Goal: Check status: Check status

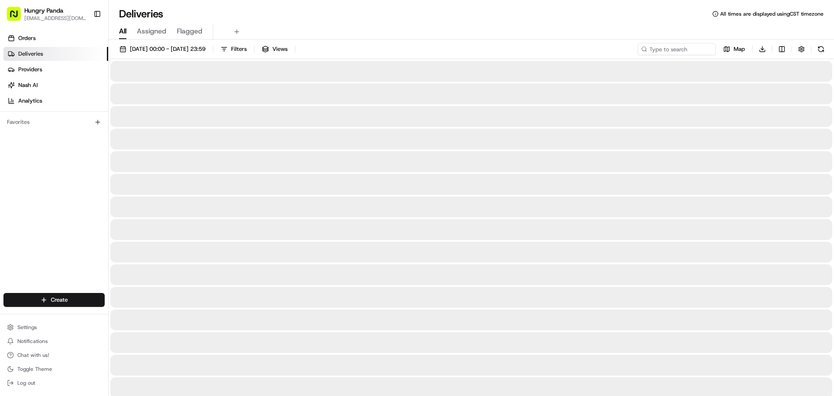
click at [674, 56] on div "[DATE] 00:00 - [DATE] 23:59 Filters Views Map Download" at bounding box center [472, 51] width 726 height 16
click at [675, 51] on input at bounding box center [664, 49] width 104 height 12
paste input "843895253555774042438"
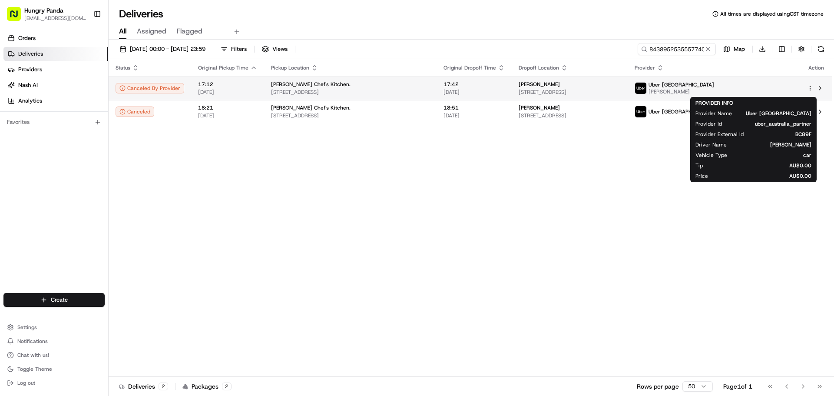
click at [715, 89] on div "Uber [GEOGRAPHIC_DATA] Van Nei P." at bounding box center [675, 88] width 80 height 14
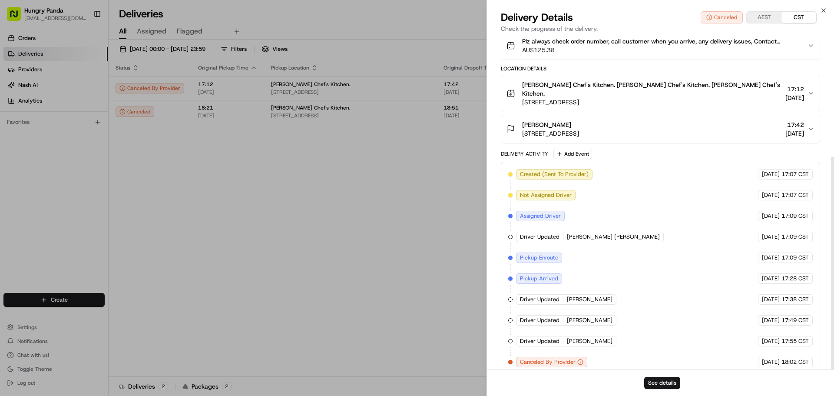
scroll to position [188, 0]
drag, startPoint x: 536, startPoint y: 284, endPoint x: 571, endPoint y: 281, distance: 34.9
click at [571, 281] on div "Created (Sent To Provider) [GEOGRAPHIC_DATA] [GEOGRAPHIC_DATA] [DATE] 17:07 CST…" at bounding box center [661, 266] width 305 height 198
click at [544, 273] on span "Pickup Arrived" at bounding box center [539, 277] width 38 height 8
drag, startPoint x: 540, startPoint y: 289, endPoint x: 575, endPoint y: 289, distance: 35.7
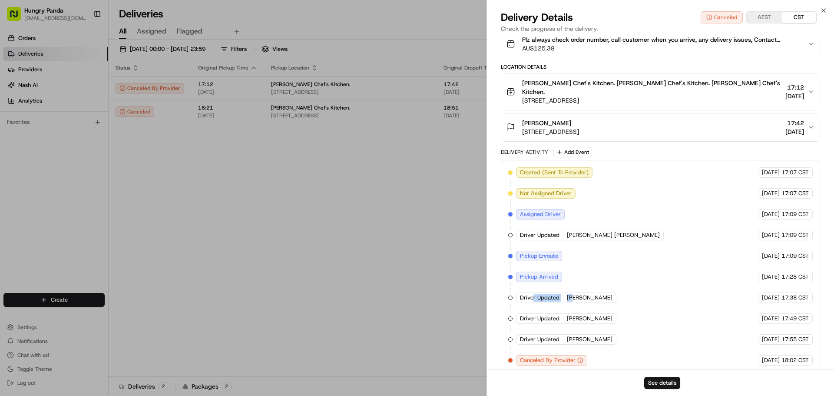
click at [575, 293] on div "Driver Updated [PERSON_NAME] C." at bounding box center [566, 298] width 100 height 10
drag, startPoint x: 547, startPoint y: 312, endPoint x: 565, endPoint y: 315, distance: 18.0
click at [563, 314] on div "Driver Updated [PERSON_NAME]" at bounding box center [566, 318] width 100 height 10
click at [548, 356] on span "Canceled By Provider" at bounding box center [548, 360] width 56 height 8
drag, startPoint x: 525, startPoint y: 328, endPoint x: 579, endPoint y: 326, distance: 54.3
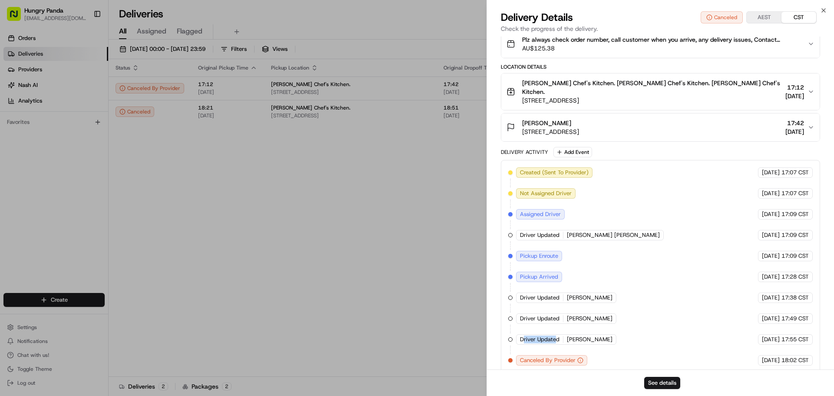
click at [575, 334] on div "Driver Updated Van Nei P." at bounding box center [566, 339] width 100 height 10
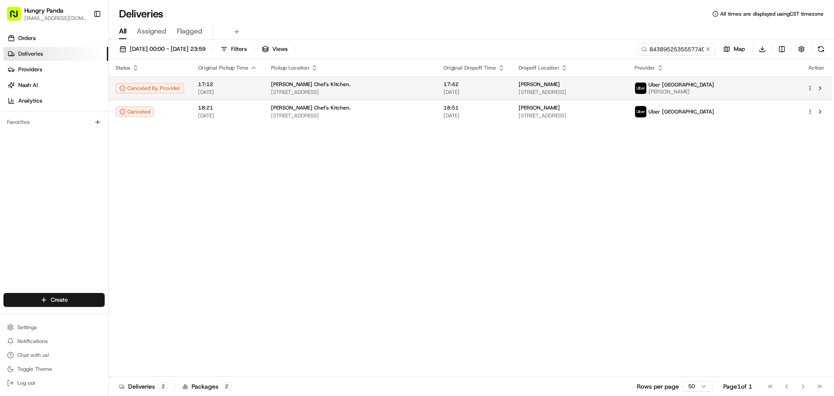
click at [647, 92] on img at bounding box center [640, 88] width 11 height 11
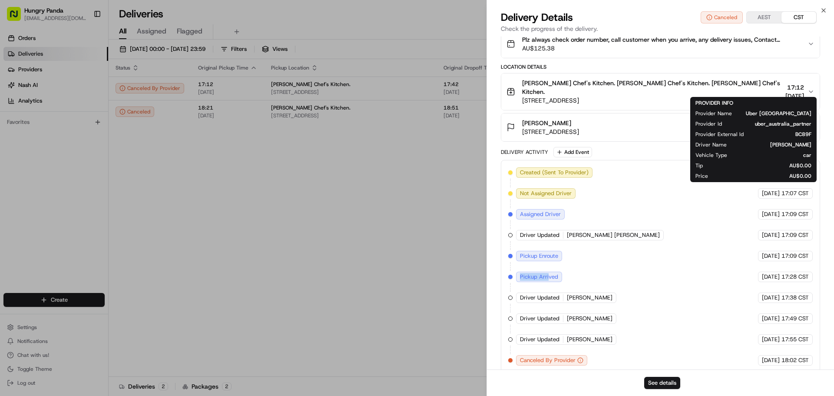
drag, startPoint x: 531, startPoint y: 268, endPoint x: 531, endPoint y: 287, distance: 19.1
click at [552, 272] on div "Pickup Arrived" at bounding box center [539, 277] width 46 height 10
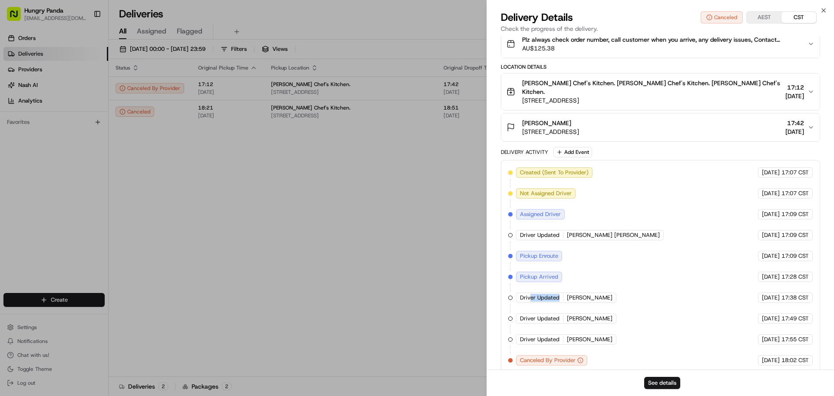
drag, startPoint x: 531, startPoint y: 287, endPoint x: 570, endPoint y: 288, distance: 39.1
click at [570, 293] on div "Driver Updated [PERSON_NAME] C." at bounding box center [566, 298] width 100 height 10
drag, startPoint x: 557, startPoint y: 318, endPoint x: 575, endPoint y: 317, distance: 18.3
click at [575, 317] on div "Created (Sent To Provider) [GEOGRAPHIC_DATA] [GEOGRAPHIC_DATA] [DATE] 17:07 CST…" at bounding box center [661, 266] width 305 height 198
drag, startPoint x: 546, startPoint y: 342, endPoint x: 574, endPoint y: 343, distance: 28.3
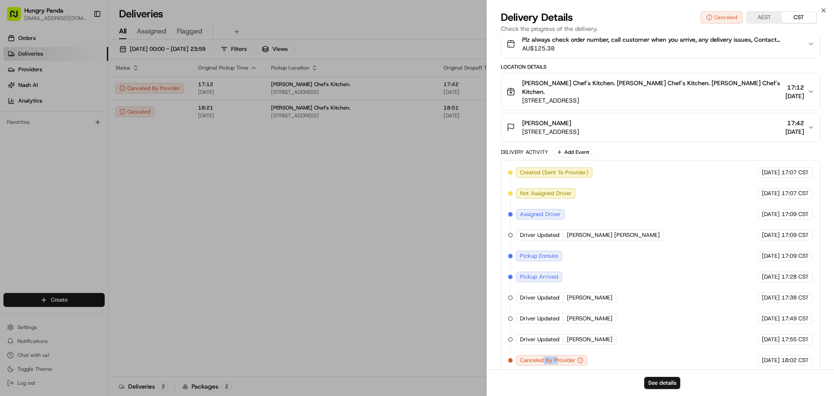
click at [574, 342] on div "Created (Sent To Provider) [GEOGRAPHIC_DATA] [GEOGRAPHIC_DATA] [DATE] 17:07 CST…" at bounding box center [661, 266] width 305 height 198
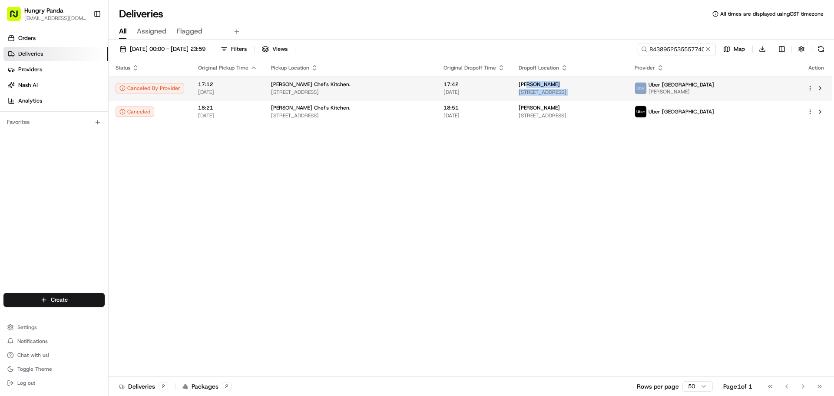
click at [721, 86] on tr "Canceled By Provider 17:12 [DATE] [PERSON_NAME] Chef's Kitchen. [STREET_ADDRESS…" at bounding box center [471, 87] width 724 height 23
click at [647, 86] on img at bounding box center [640, 88] width 11 height 11
click at [728, 99] on td "Uber [GEOGRAPHIC_DATA] Van Nei P." at bounding box center [714, 87] width 173 height 23
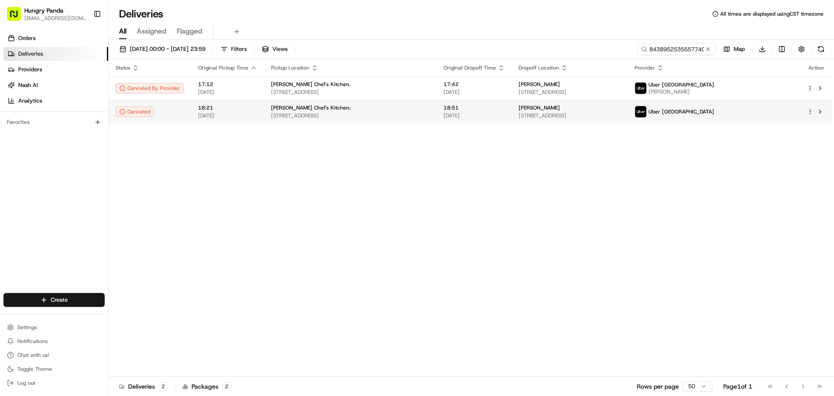
click at [715, 107] on div "Uber [GEOGRAPHIC_DATA]" at bounding box center [675, 112] width 80 height 12
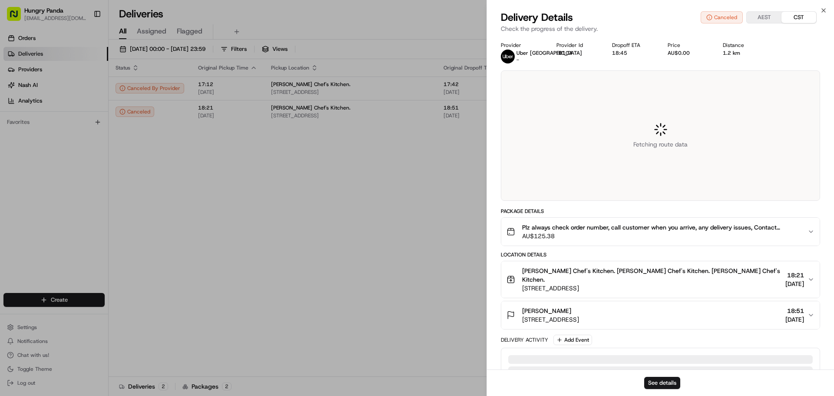
click at [731, 108] on div "Fetching route data" at bounding box center [661, 136] width 319 height 130
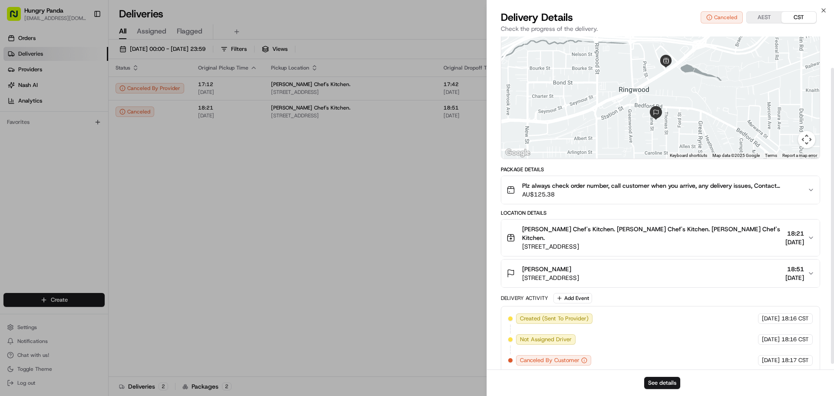
scroll to position [0, 0]
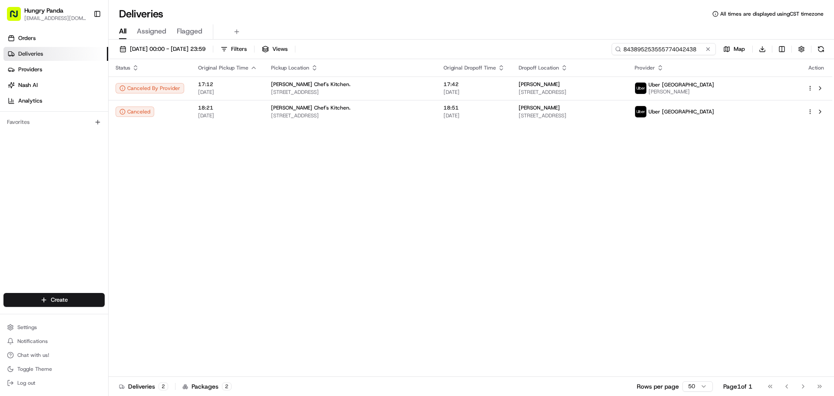
click at [674, 49] on input "843895253555774042438" at bounding box center [664, 49] width 104 height 12
paste input "97309032257567963732"
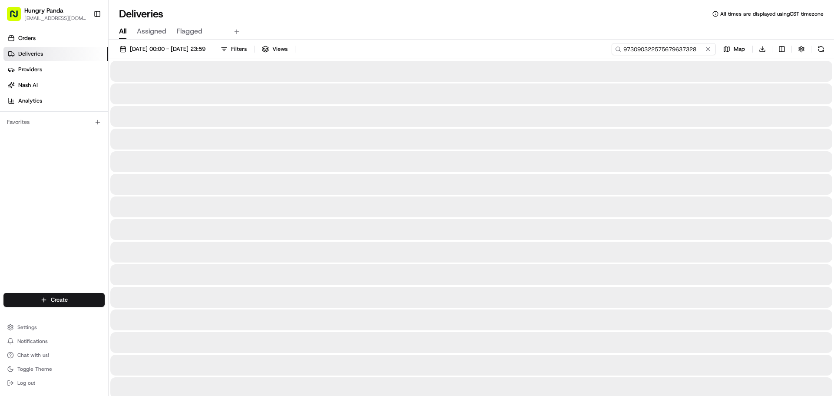
type input "973090322575679637328"
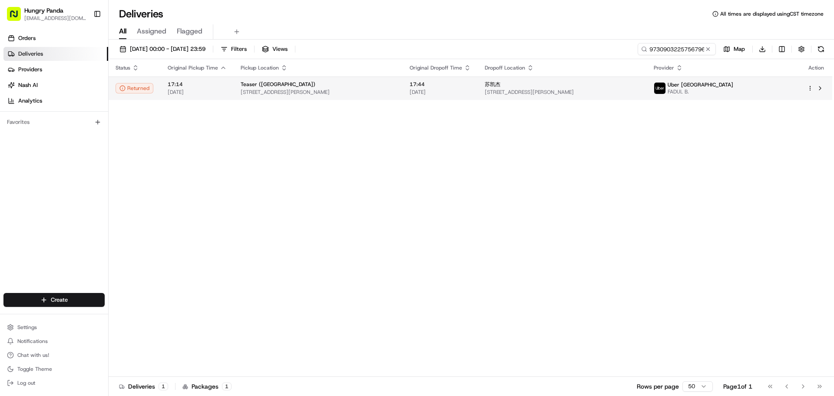
click at [734, 91] on span "FADUL B." at bounding box center [701, 91] width 66 height 7
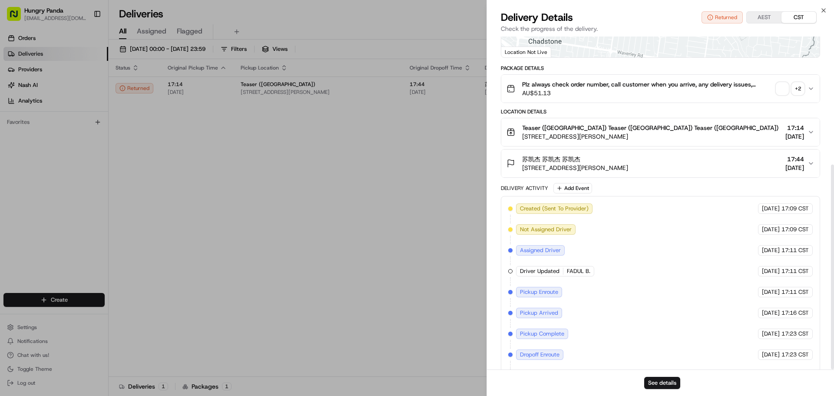
scroll to position [209, 0]
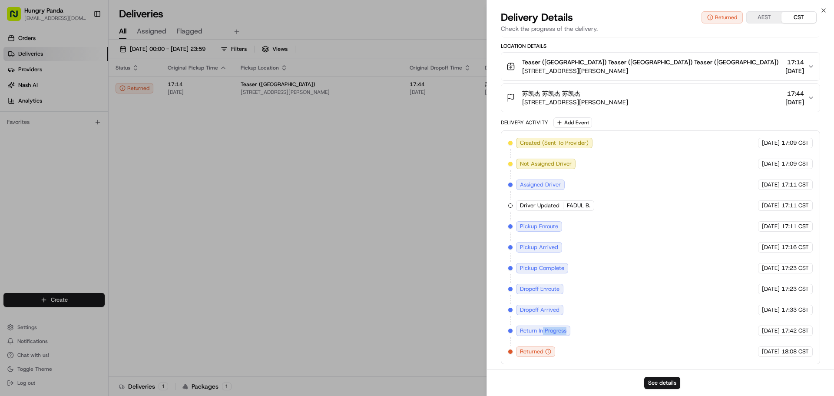
drag, startPoint x: 557, startPoint y: 326, endPoint x: 597, endPoint y: 327, distance: 40.4
click at [589, 325] on div "Created (Sent To Provider) [GEOGRAPHIC_DATA] [GEOGRAPHIC_DATA] [DATE] 17:09 CST…" at bounding box center [661, 247] width 305 height 219
